Goal: Transaction & Acquisition: Book appointment/travel/reservation

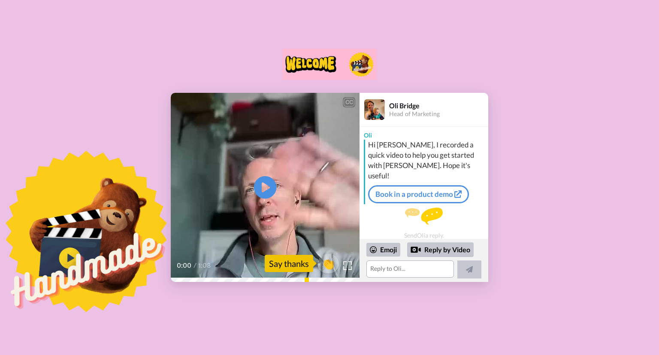
click at [263, 184] on icon "Play/Pause" at bounding box center [265, 187] width 23 height 41
click at [455, 249] on div "Reply by Video" at bounding box center [440, 249] width 67 height 15
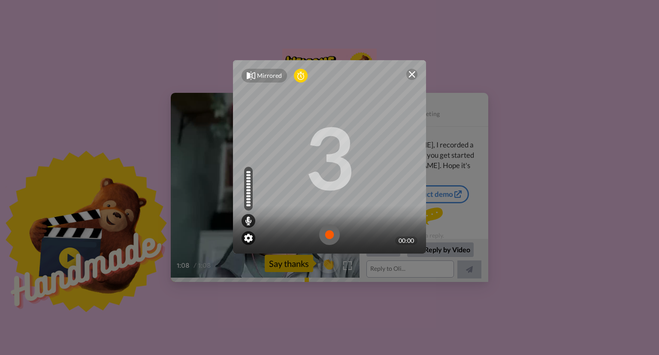
click at [246, 237] on img at bounding box center [248, 237] width 9 height 9
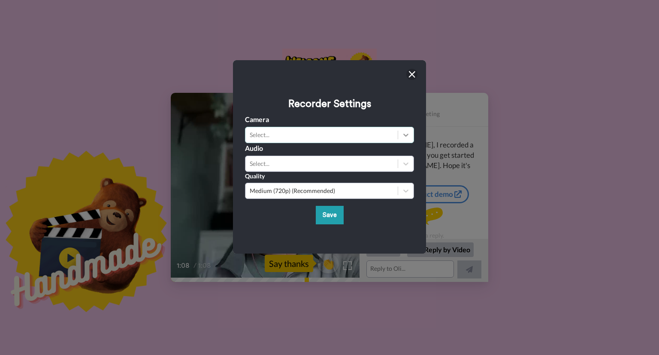
click at [406, 134] on icon at bounding box center [406, 134] width 9 height 9
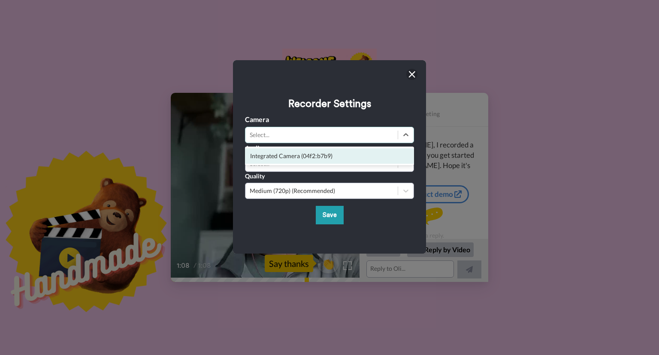
click at [406, 112] on div "Recorder Settings Camera option Integrated Camera (04f2:b7b9) focused, 1 of 1. …" at bounding box center [329, 156] width 169 height 135
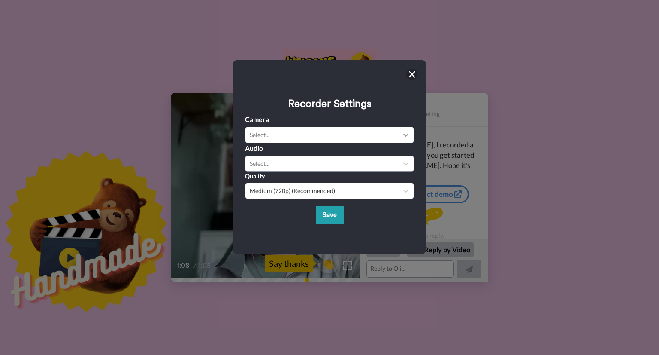
click at [403, 135] on icon at bounding box center [406, 134] width 9 height 9
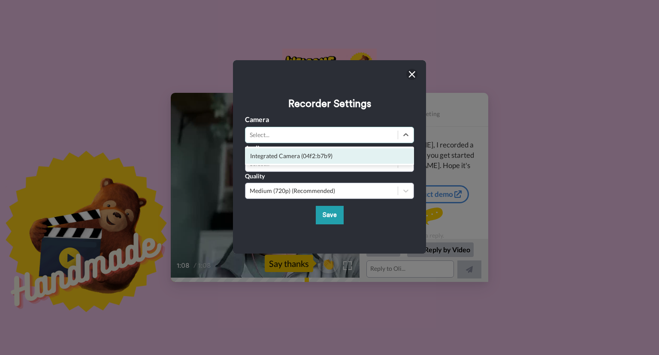
click at [379, 159] on div "Integrated Camera (04f2:b7b9)" at bounding box center [329, 155] width 169 height 15
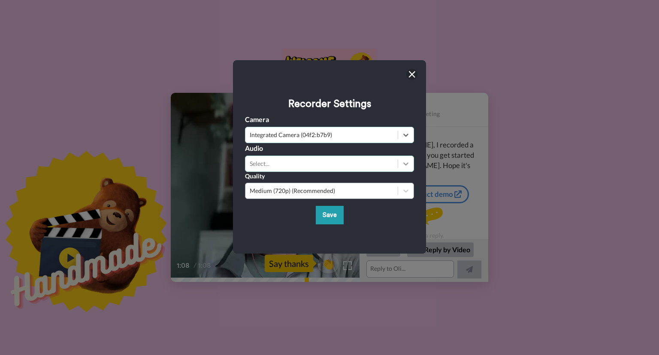
click at [402, 162] on icon at bounding box center [406, 163] width 9 height 9
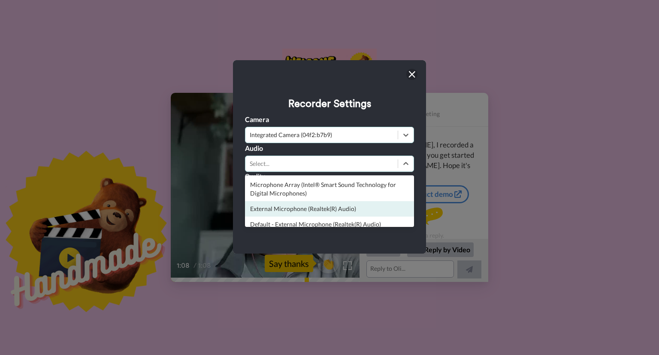
click at [364, 208] on div "External Microphone (Realtek(R) Audio)" at bounding box center [329, 208] width 169 height 15
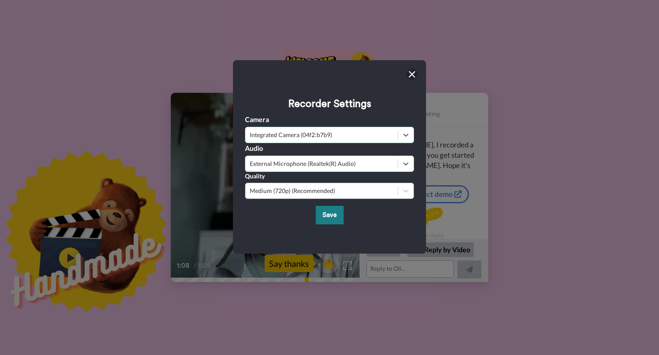
click at [329, 212] on button "Save" at bounding box center [330, 215] width 28 height 18
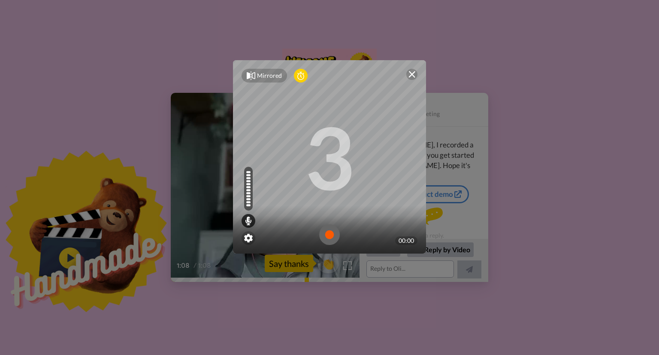
click at [328, 234] on img at bounding box center [329, 234] width 21 height 21
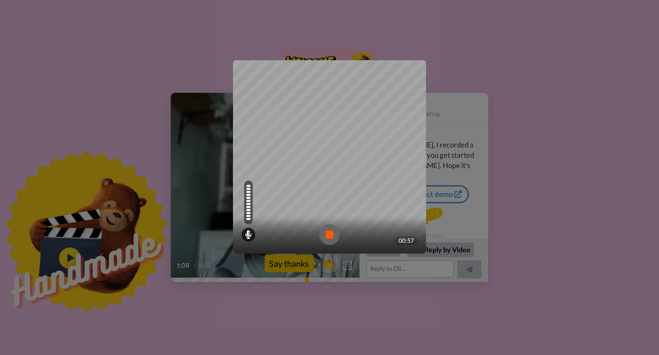
click at [326, 235] on img at bounding box center [329, 234] width 21 height 21
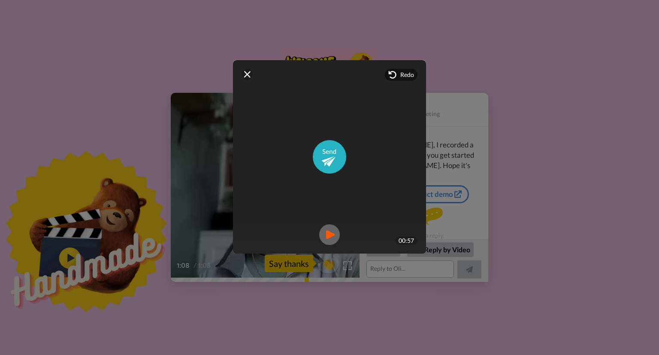
click at [328, 238] on img at bounding box center [329, 234] width 21 height 21
click at [329, 150] on img at bounding box center [329, 156] width 33 height 33
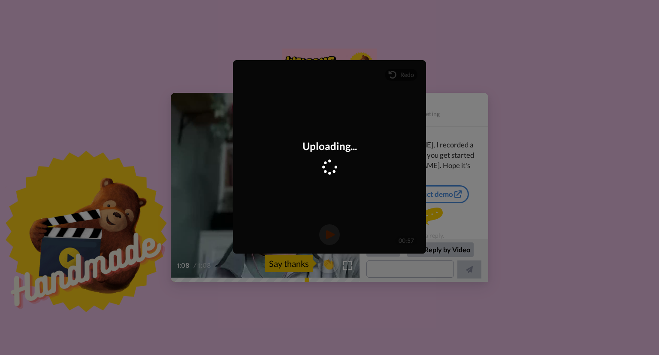
scroll to position [53, 0]
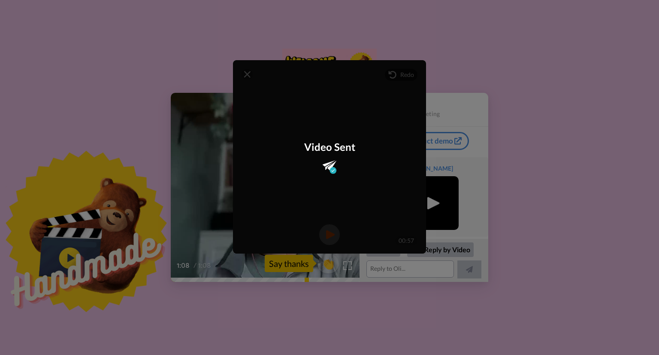
click at [469, 67] on div "Mirrored Redo 3 00:57 Video Sent" at bounding box center [329, 177] width 659 height 355
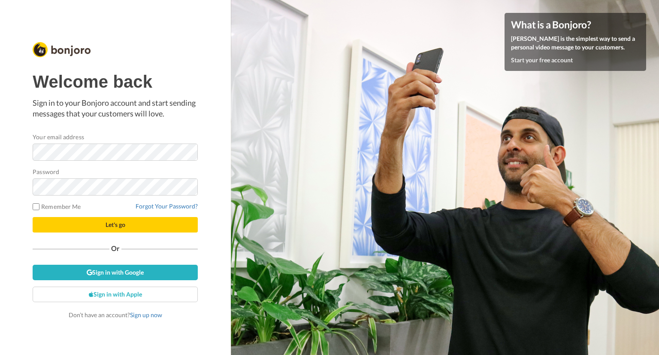
click at [659, 154] on com-1password-button at bounding box center [659, 177] width 0 height 355
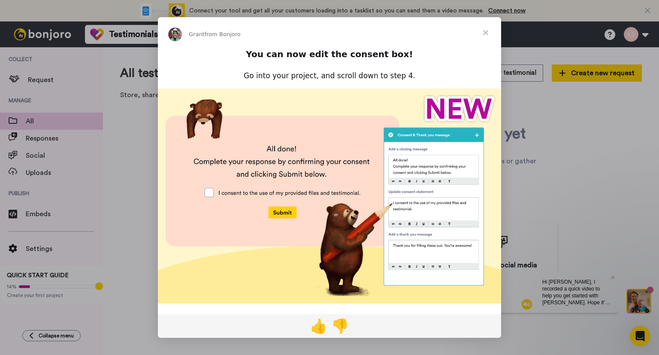
click at [488, 35] on span "Close" at bounding box center [485, 32] width 31 height 31
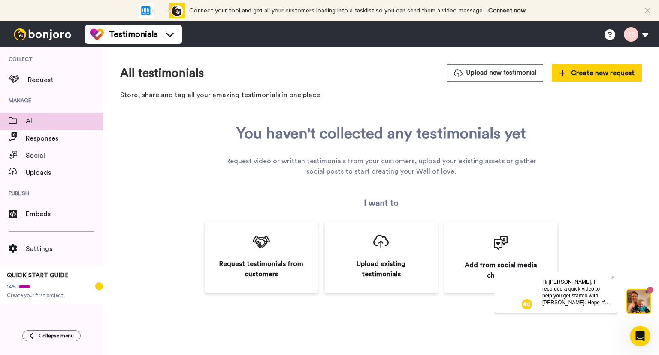
click at [525, 301] on img at bounding box center [527, 303] width 10 height 10
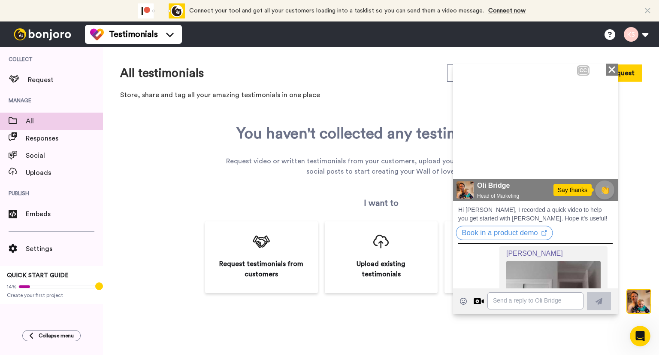
click at [484, 233] on button "Book in a product demo" at bounding box center [504, 232] width 97 height 15
click at [466, 164] on icon at bounding box center [466, 164] width 12 height 14
click at [609, 69] on icon at bounding box center [612, 69] width 6 height 6
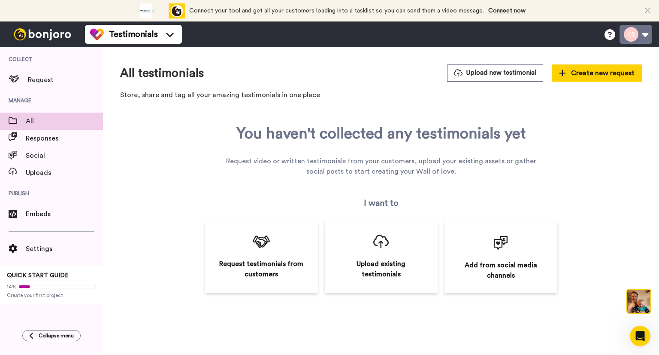
click at [643, 33] on button at bounding box center [636, 34] width 33 height 19
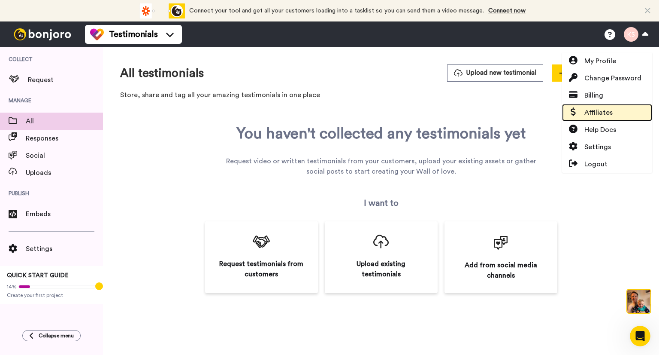
click at [604, 112] on span "Affiliates" at bounding box center [599, 112] width 28 height 10
